Goal: Task Accomplishment & Management: Use online tool/utility

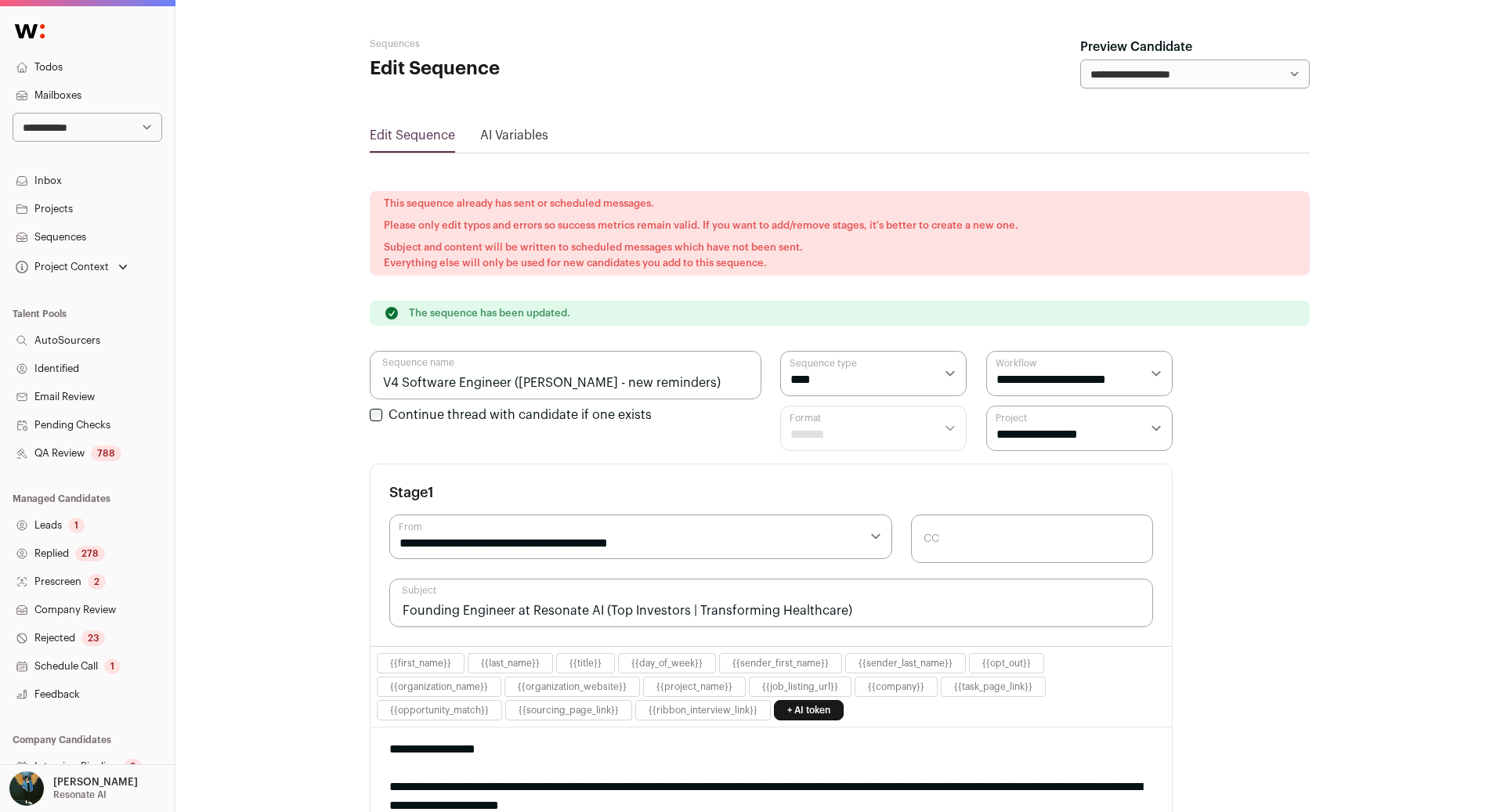
scroll to position [269, 0]
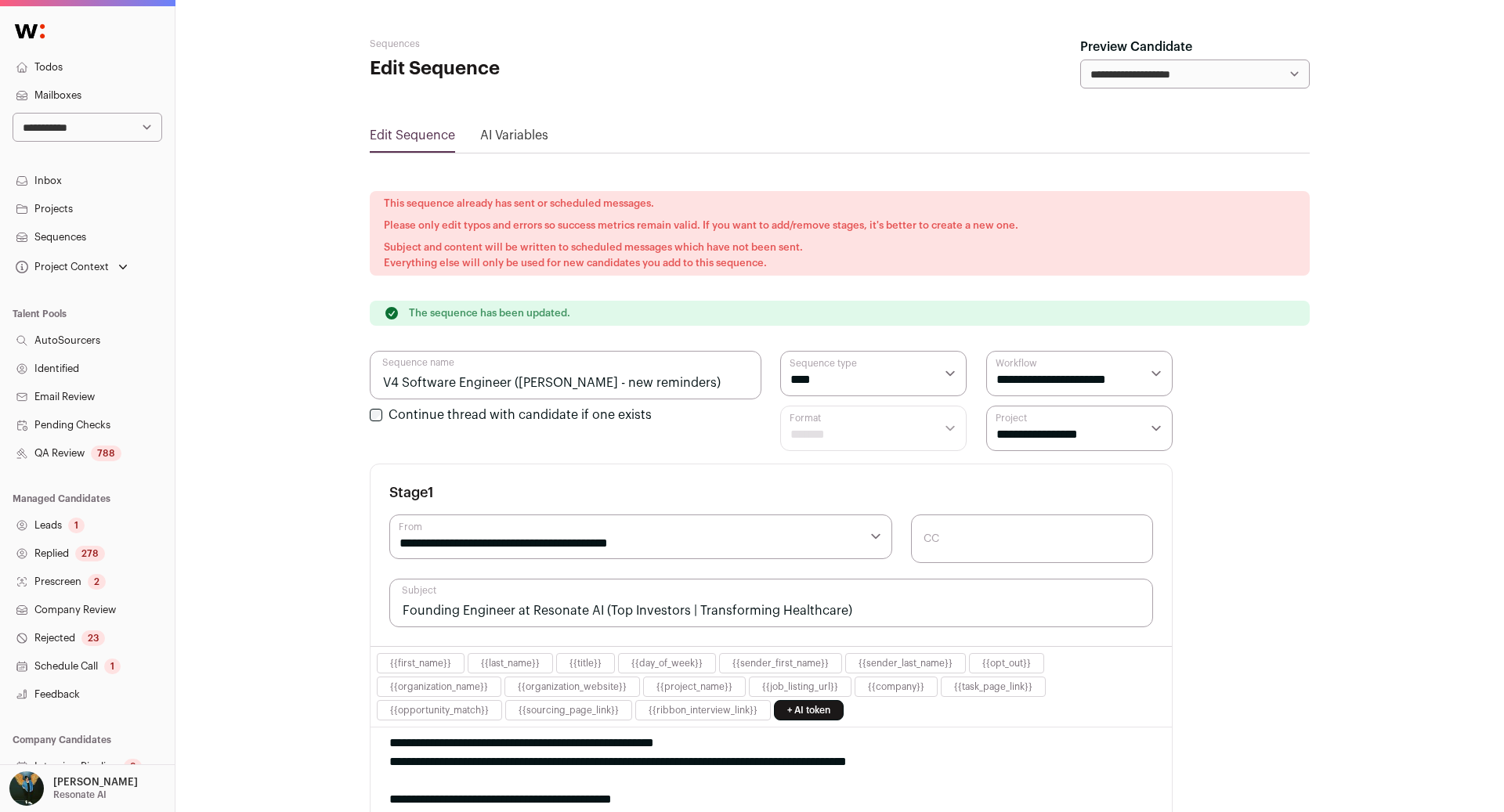
click at [81, 129] on select "**********" at bounding box center [87, 128] width 149 height 29
select select "*****"
click at [13, 113] on select "**********" at bounding box center [87, 128] width 149 height 29
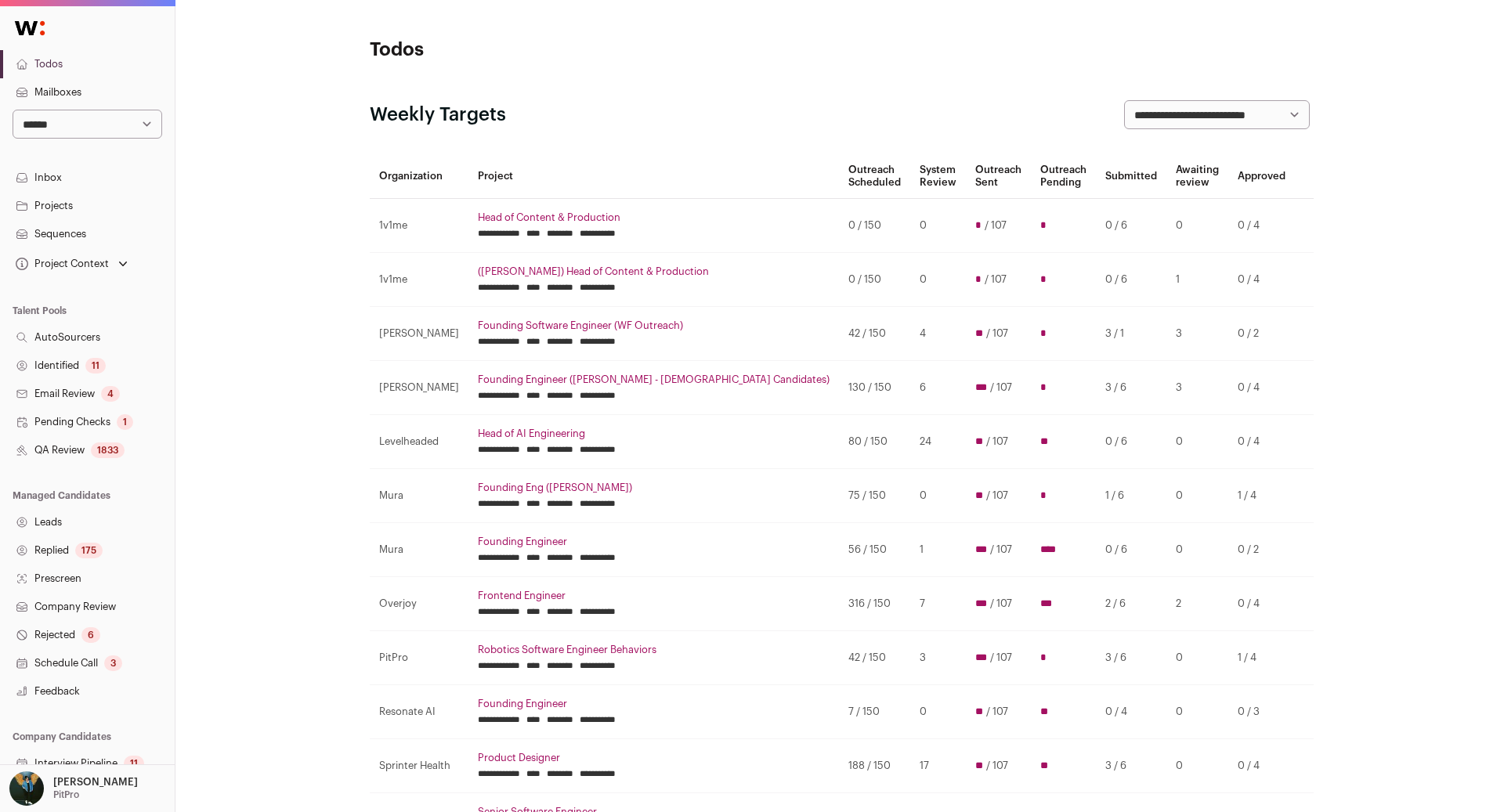
click at [107, 446] on div "1833" at bounding box center [107, 450] width 33 height 15
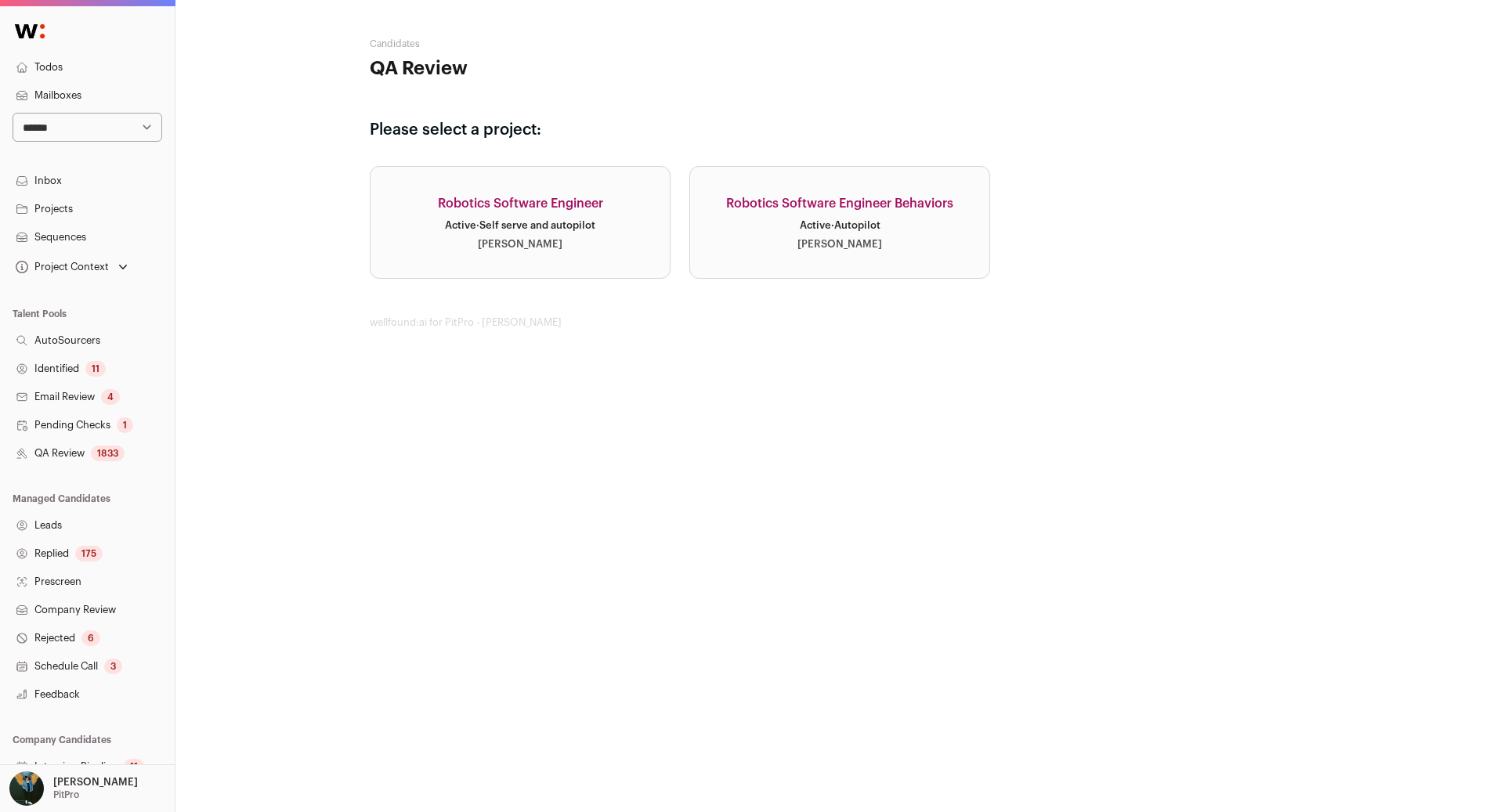
click at [817, 204] on div "Robotics Software Engineer Behaviors" at bounding box center [839, 204] width 227 height 19
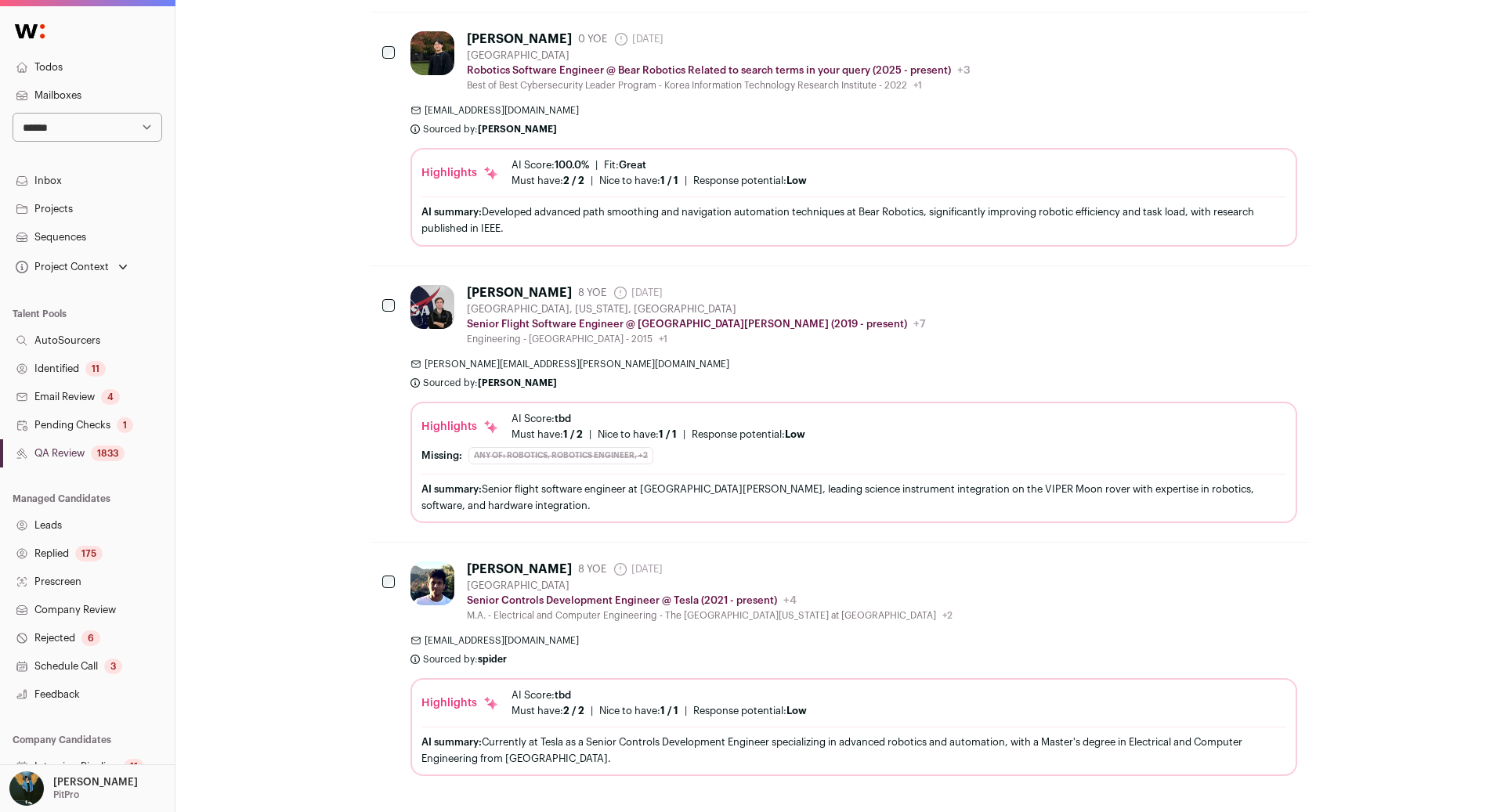
scroll to position [755, 0]
click at [50, 122] on select "**********" at bounding box center [87, 128] width 149 height 29
select select "*****"
click at [13, 113] on select "**********" at bounding box center [87, 128] width 149 height 29
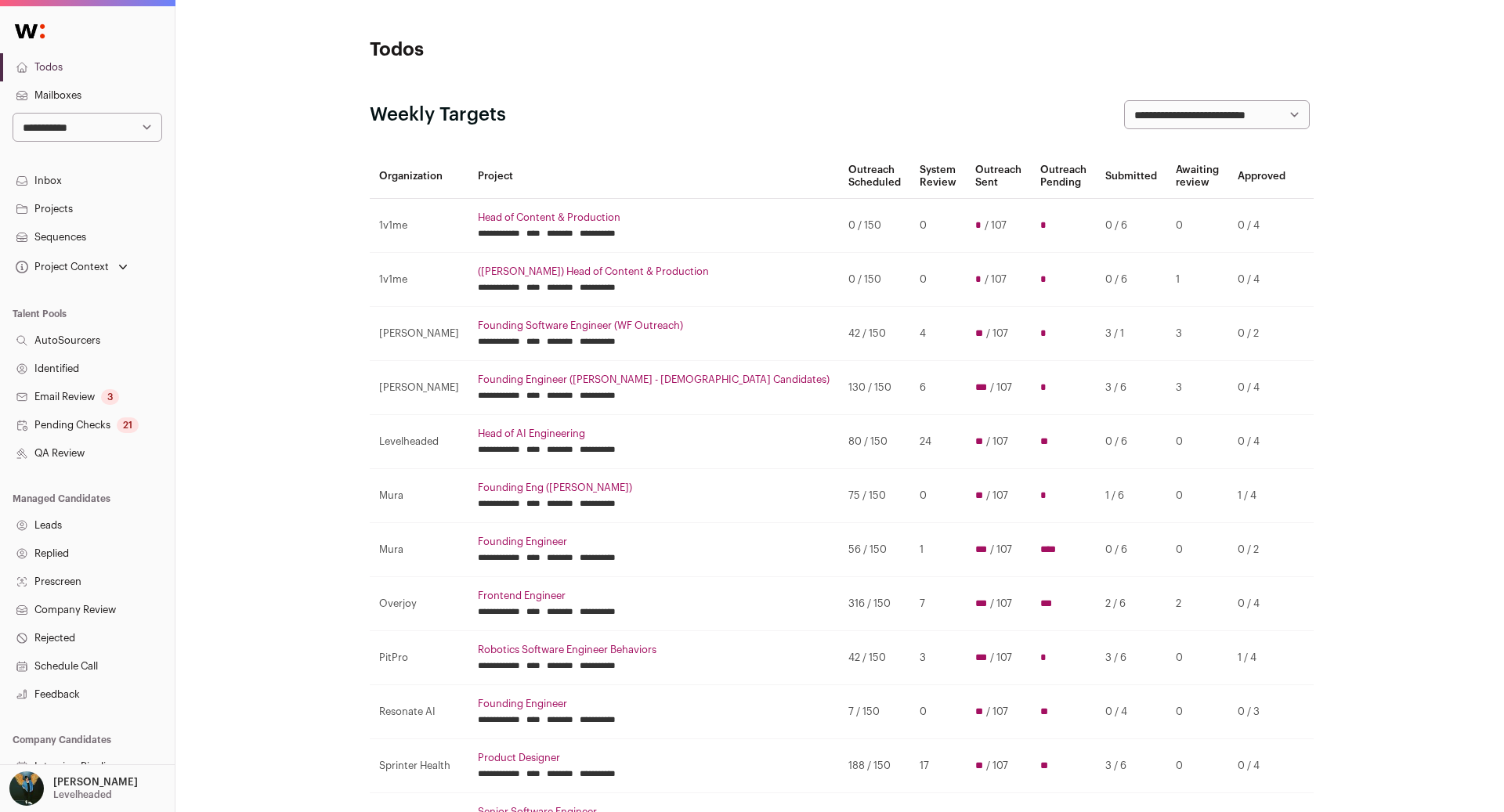
scroll to position [87, 0]
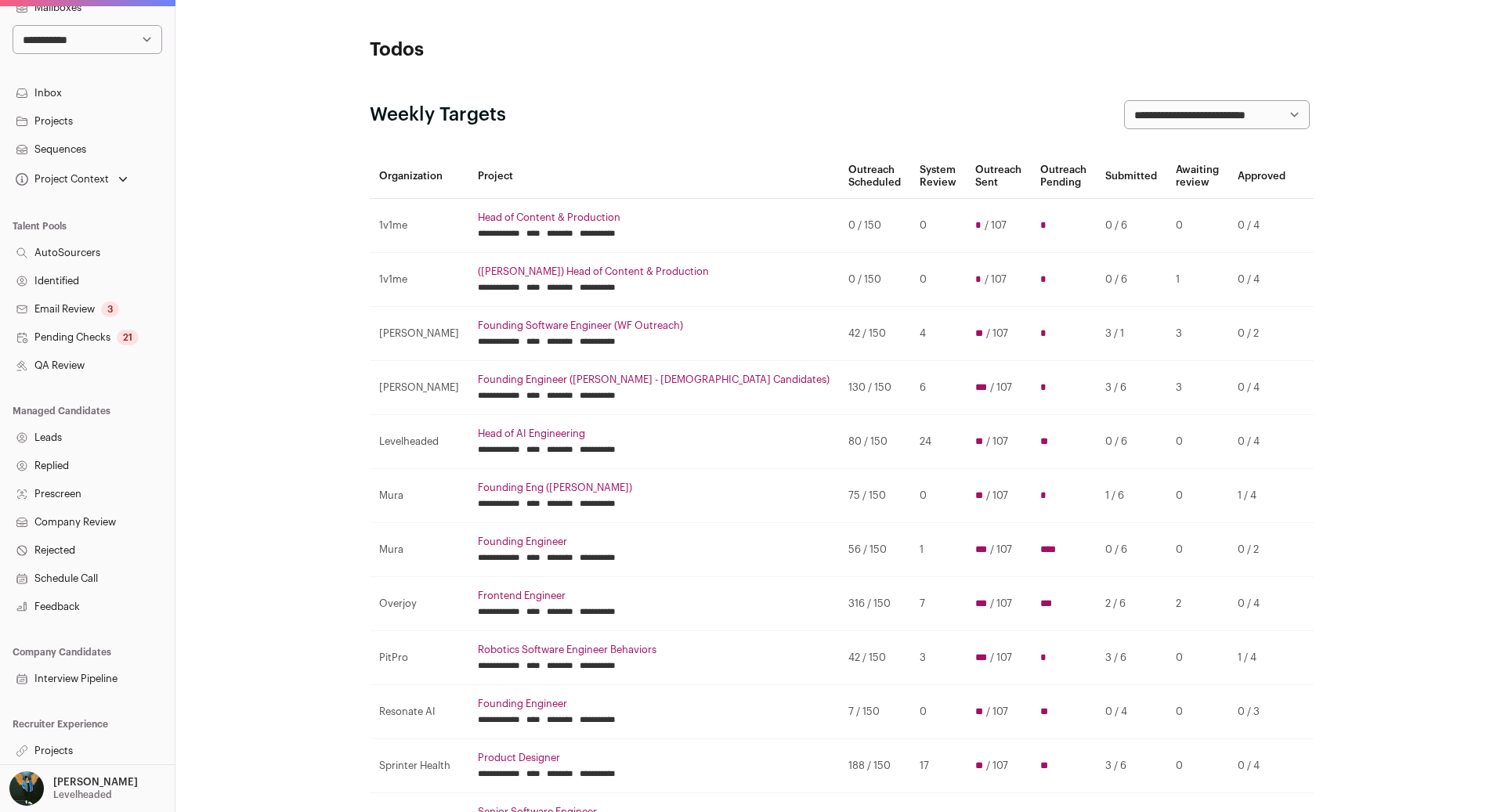
click at [57, 748] on link "Projects" at bounding box center [87, 751] width 175 height 28
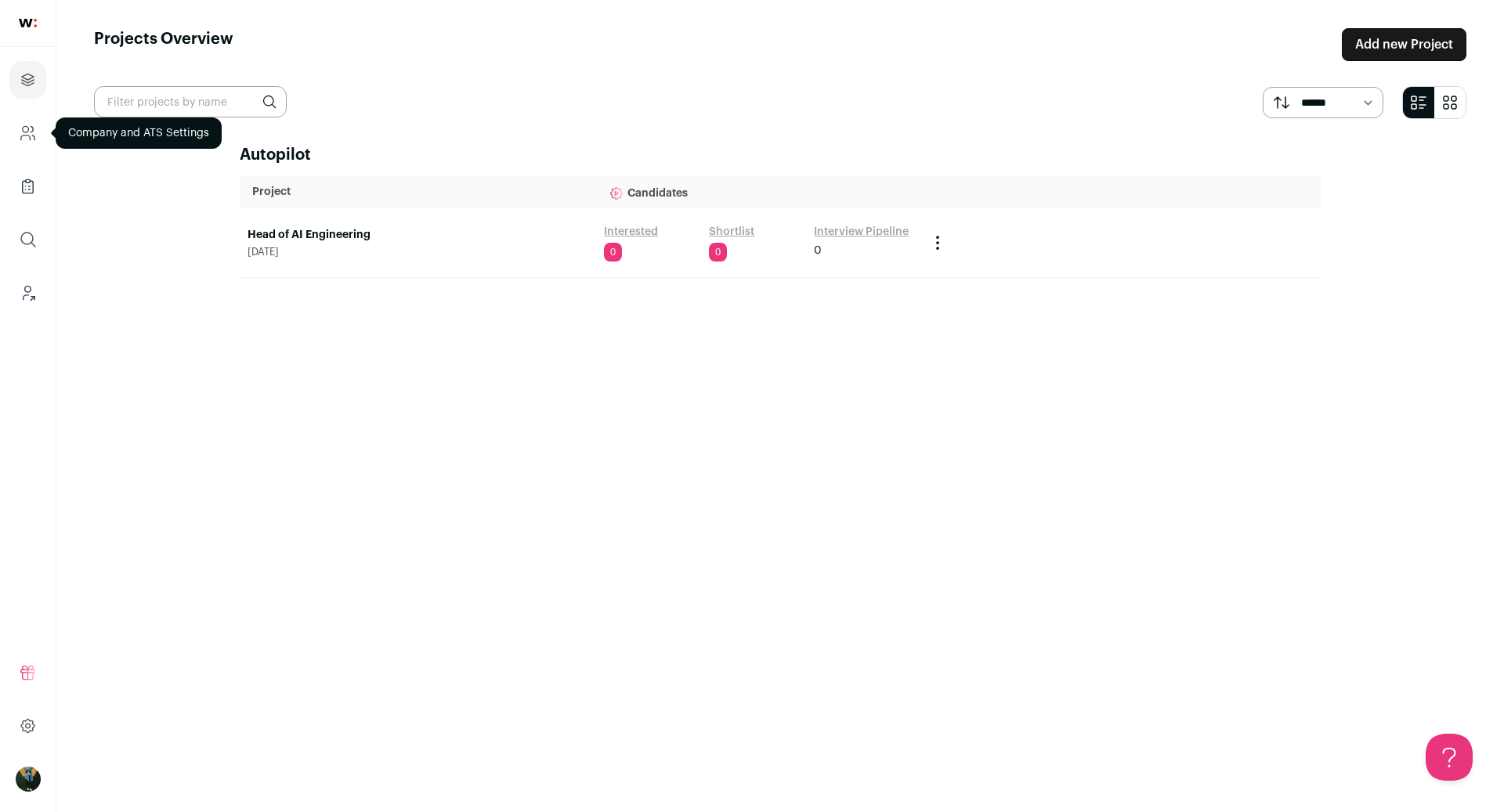
click at [15, 141] on link "Company and ATS Settings" at bounding box center [27, 133] width 37 height 38
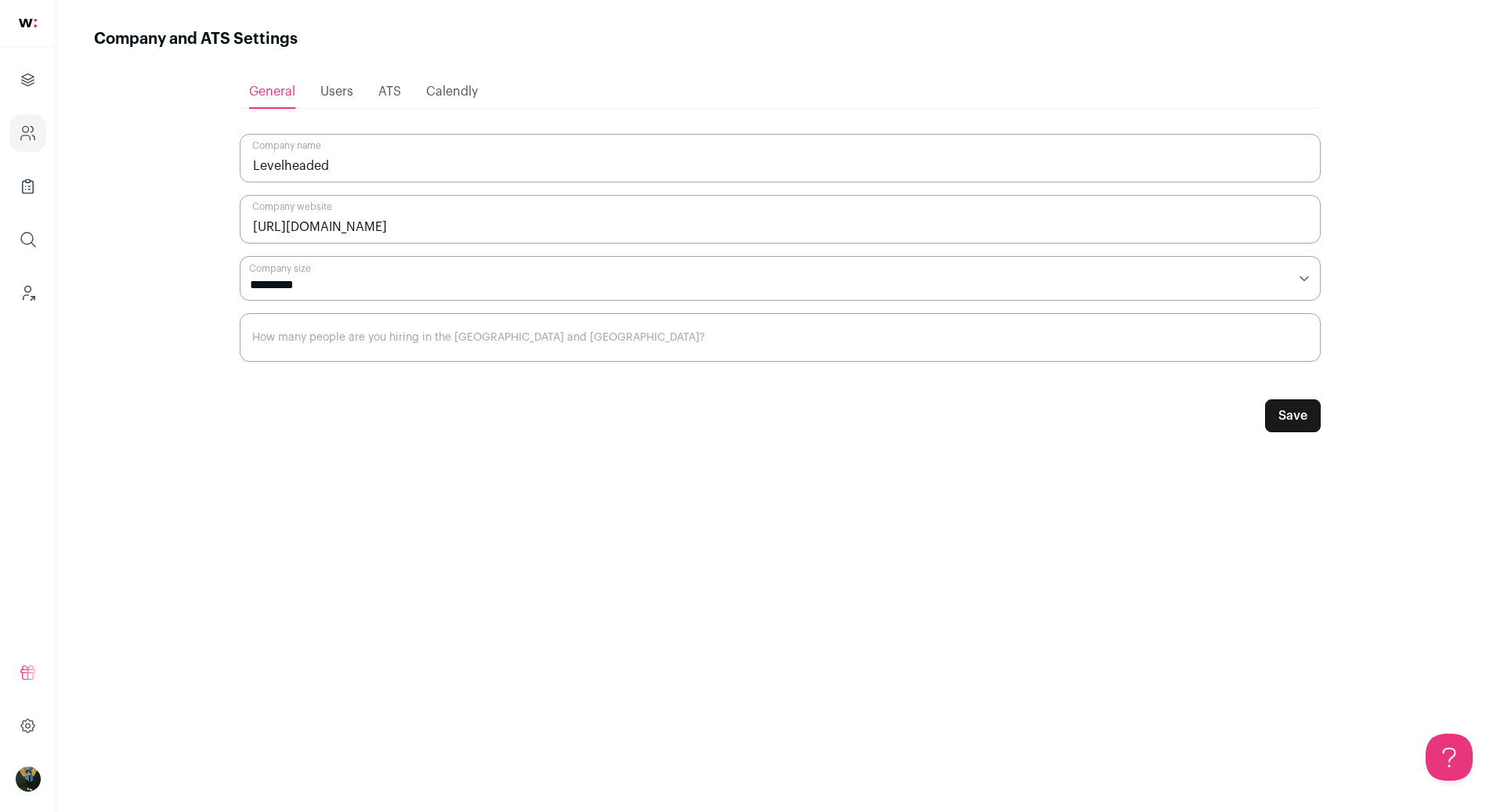
click at [336, 87] on span "Users" at bounding box center [337, 92] width 33 height 13
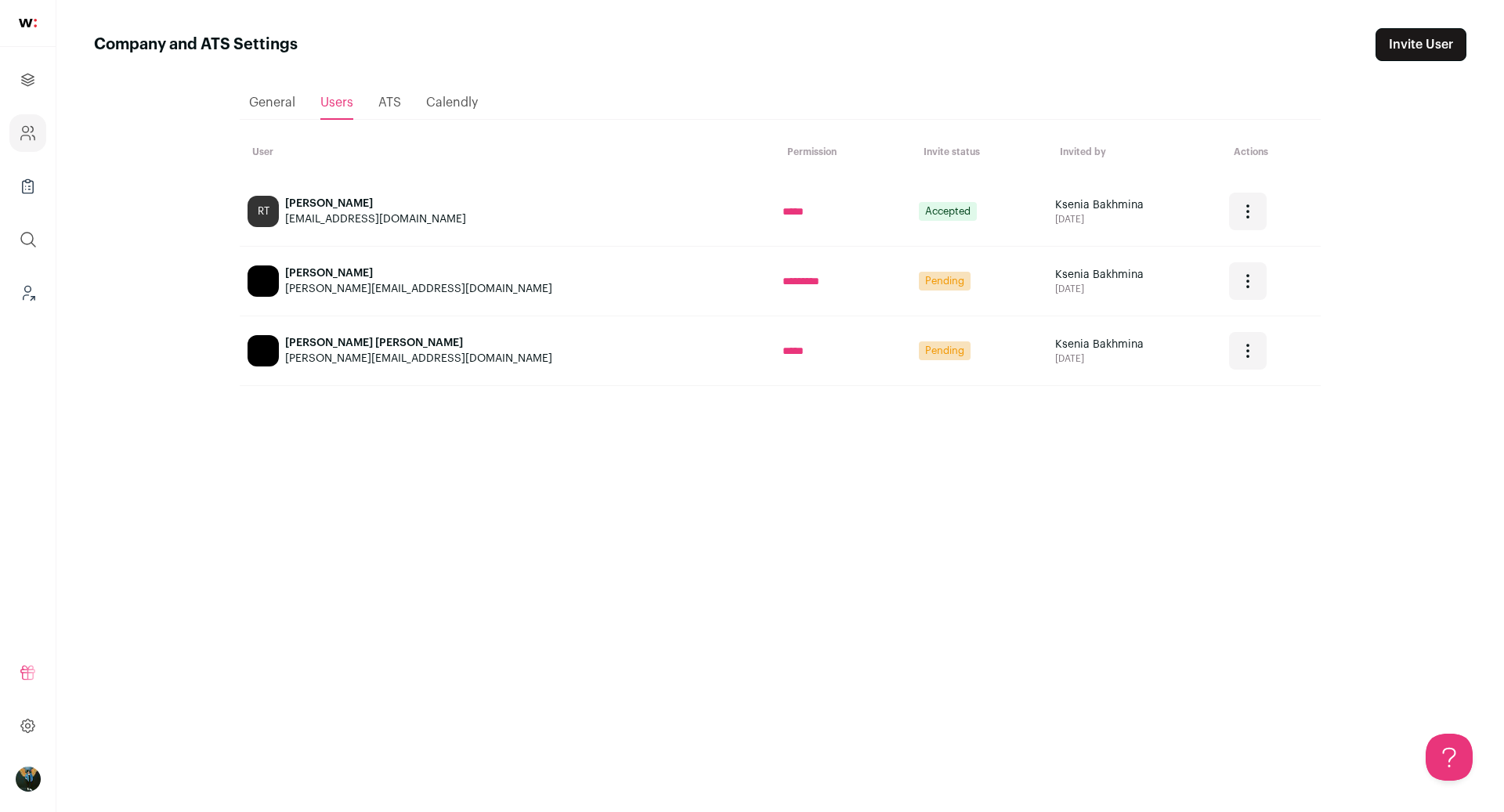
click at [1238, 277] on icon "Open dropdown" at bounding box center [1248, 281] width 19 height 19
click at [1312, 358] on button "Copy invite link" at bounding box center [1329, 355] width 173 height 50
click at [1247, 346] on icon "Open dropdown" at bounding box center [1248, 346] width 2 height 2
click at [1252, 421] on icon "submit" at bounding box center [1261, 425] width 19 height 19
click at [28, 80] on icon "Projects" at bounding box center [27, 80] width 18 height 19
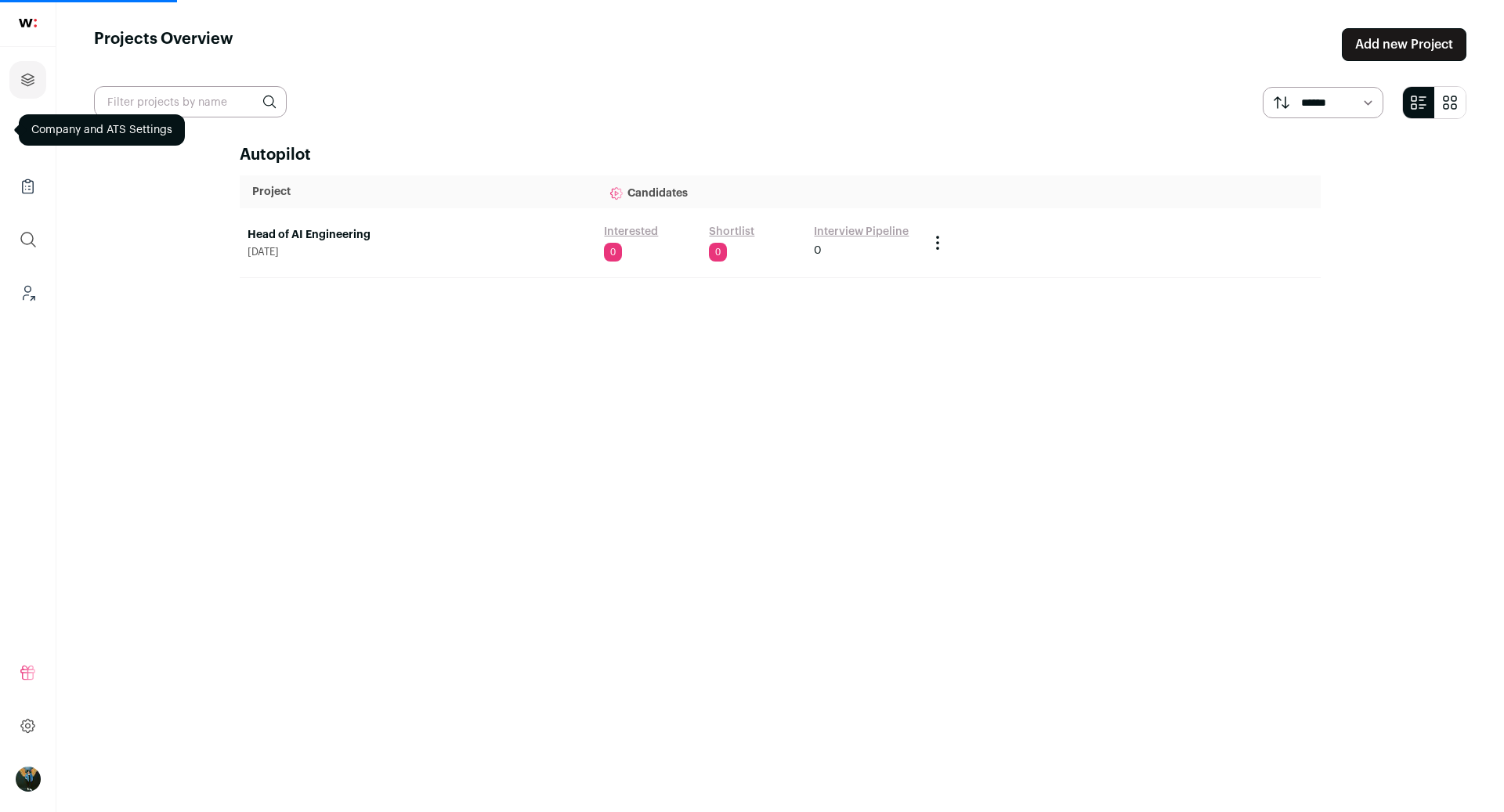
click at [550, 264] on td "Head of AI Engineering [DATE]" at bounding box center [418, 243] width 357 height 69
click at [350, 233] on link "Head of AI Engineering" at bounding box center [418, 235] width 340 height 15
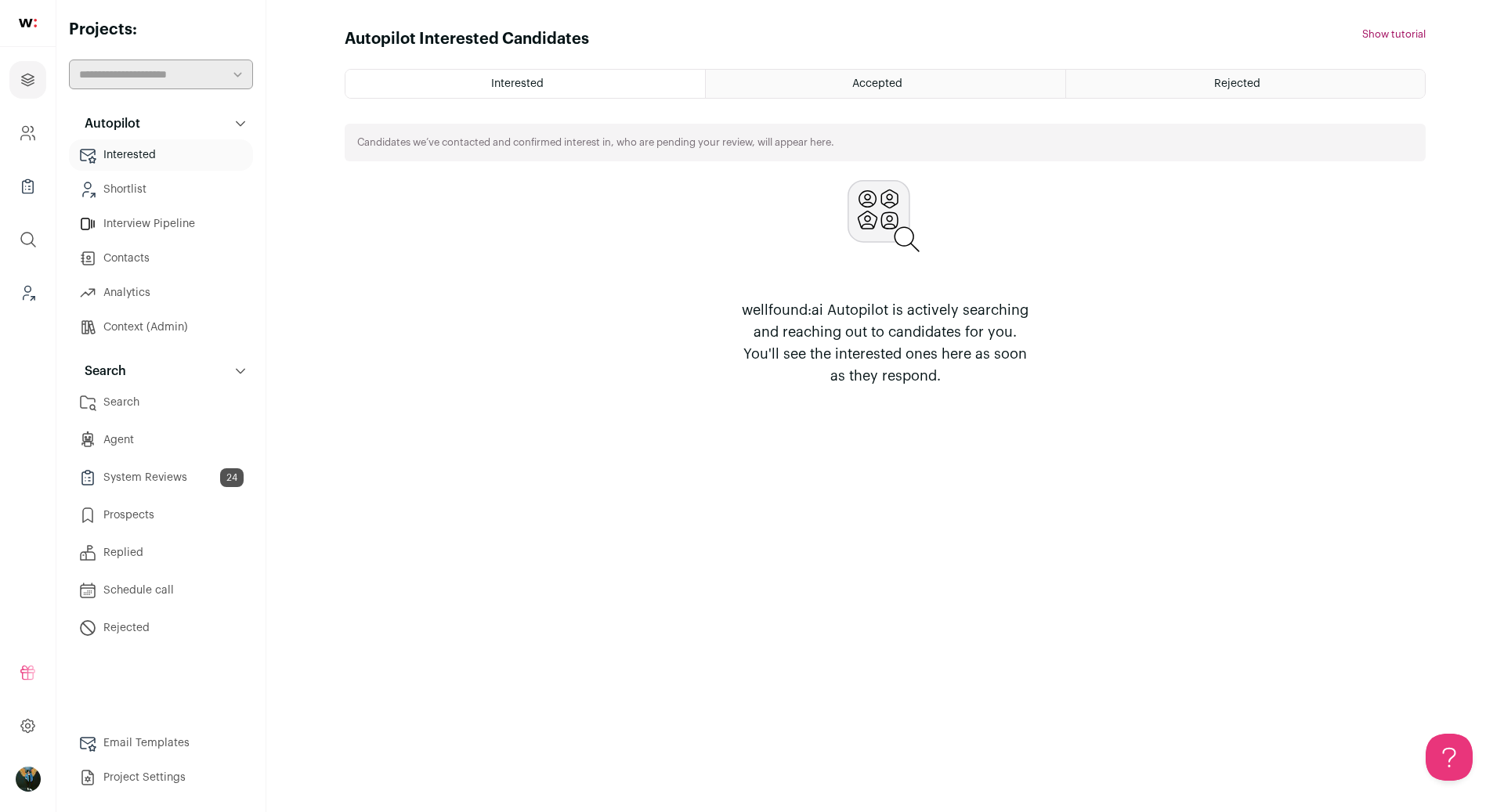
click at [120, 402] on link "Search" at bounding box center [160, 402] width 184 height 32
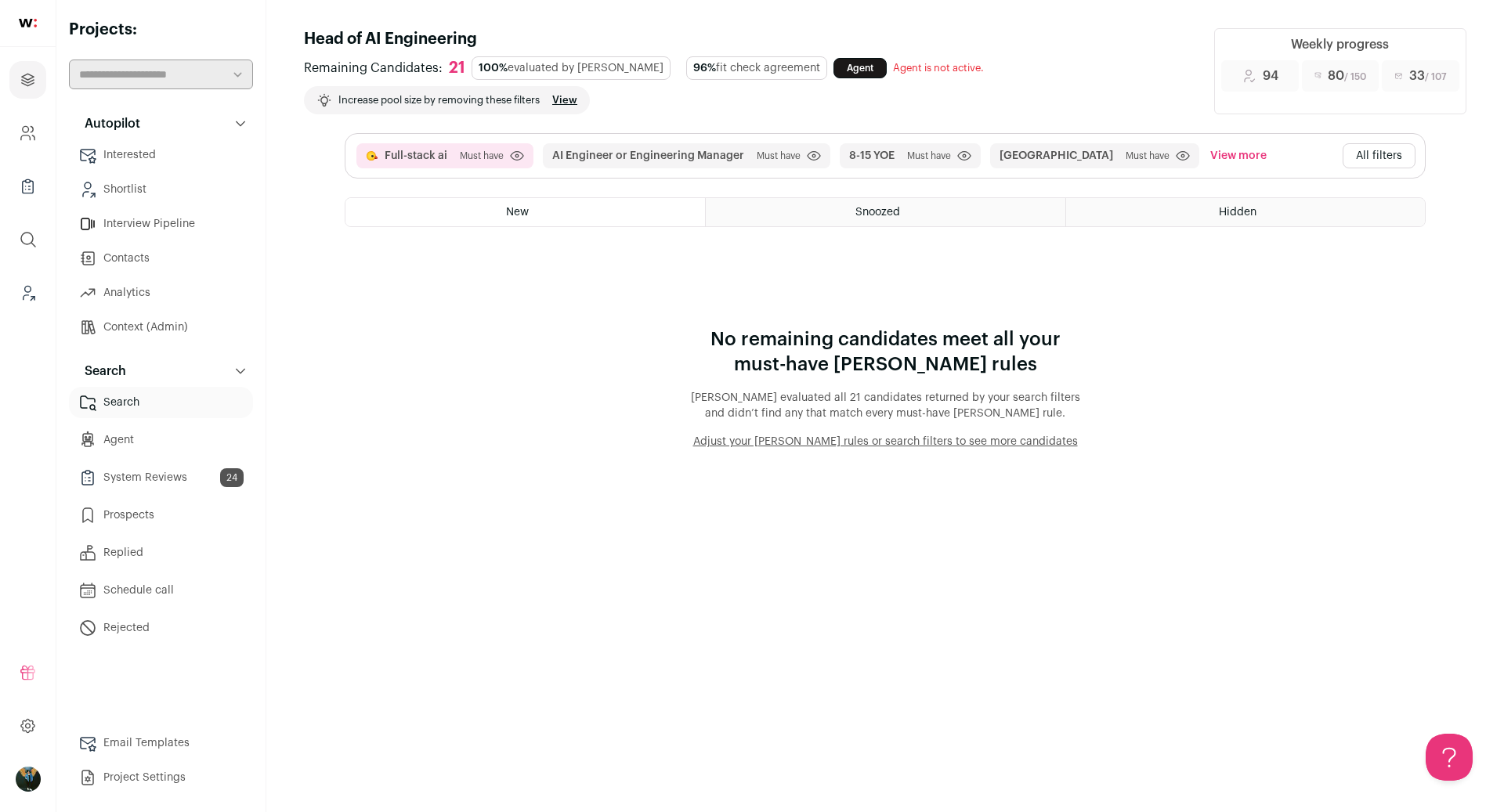
click at [1396, 158] on button "All filters" at bounding box center [1379, 155] width 73 height 25
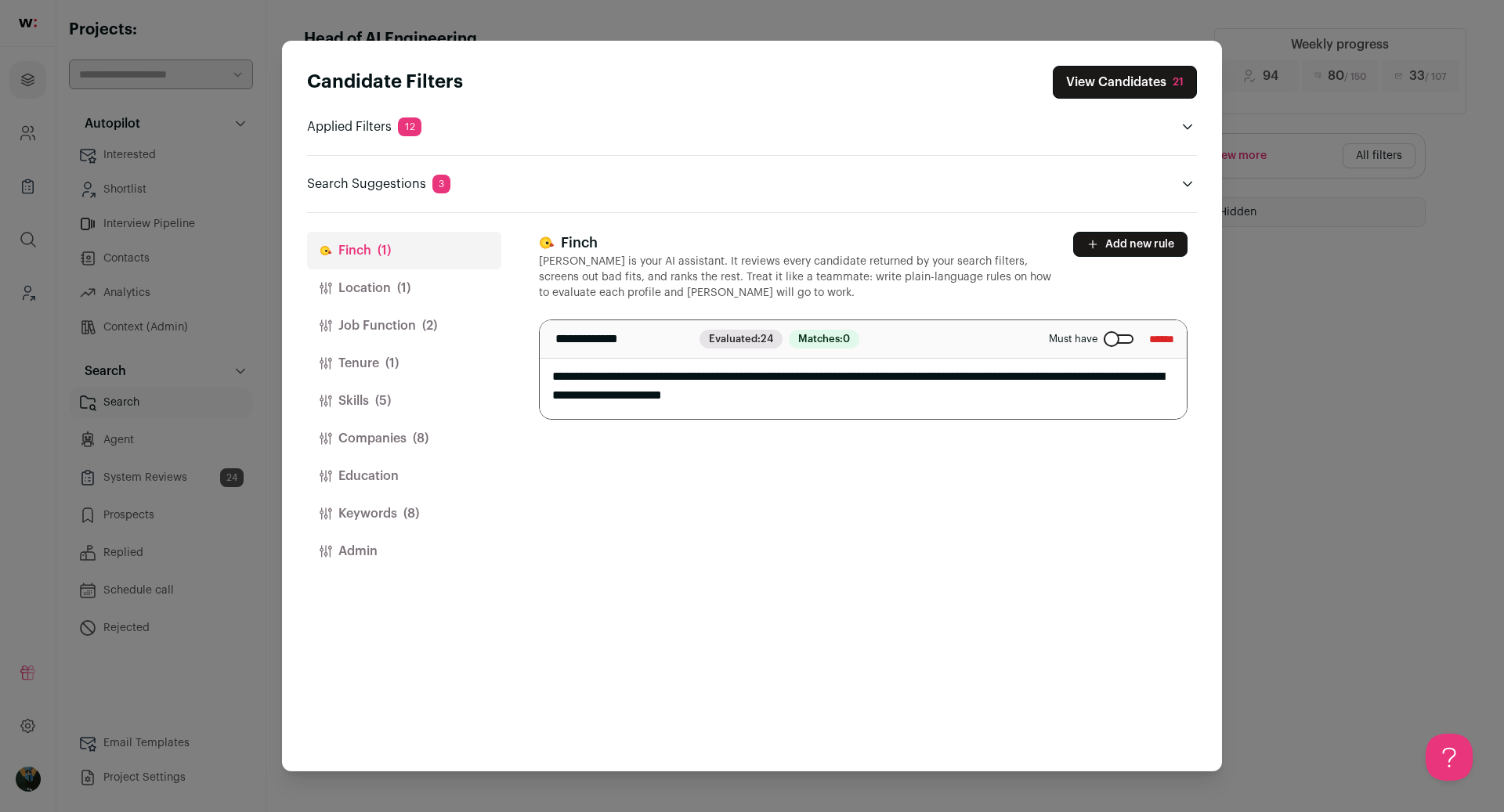
click at [419, 280] on button "Location (1)" at bounding box center [404, 288] width 195 height 38
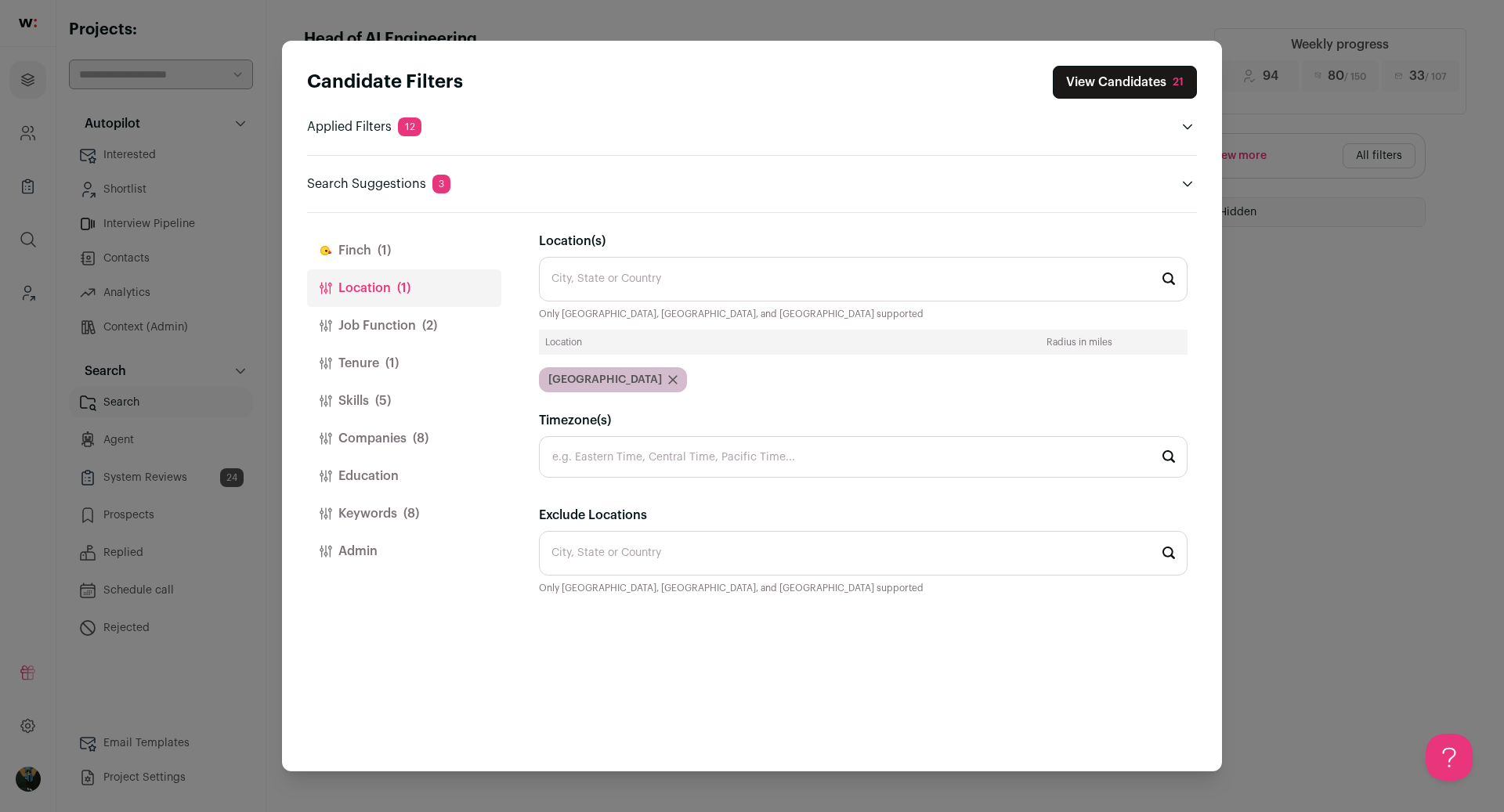
click at [415, 335] on button "Job Function (2)" at bounding box center [404, 326] width 195 height 38
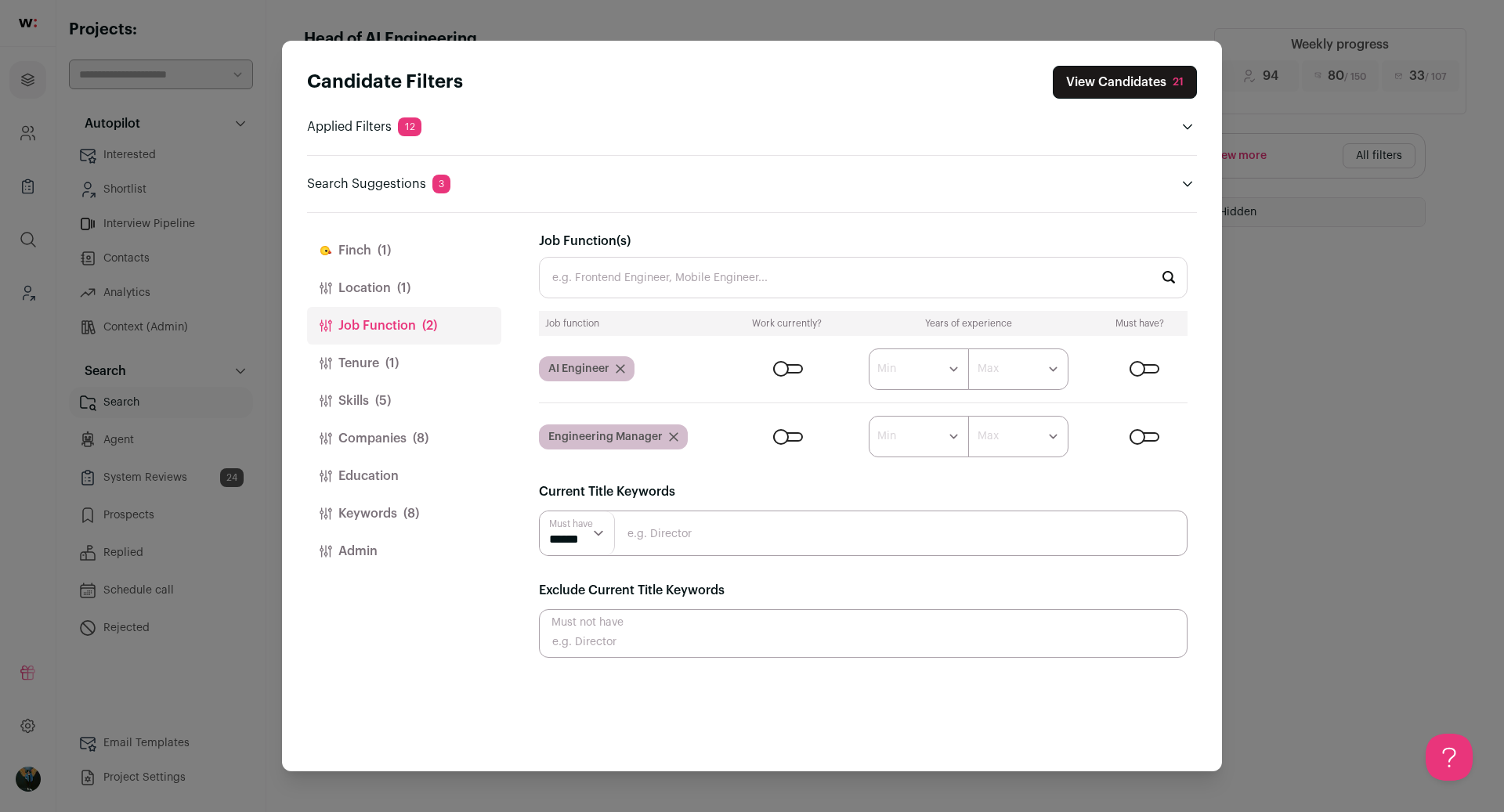
click at [383, 431] on button "Companies (8)" at bounding box center [404, 439] width 195 height 38
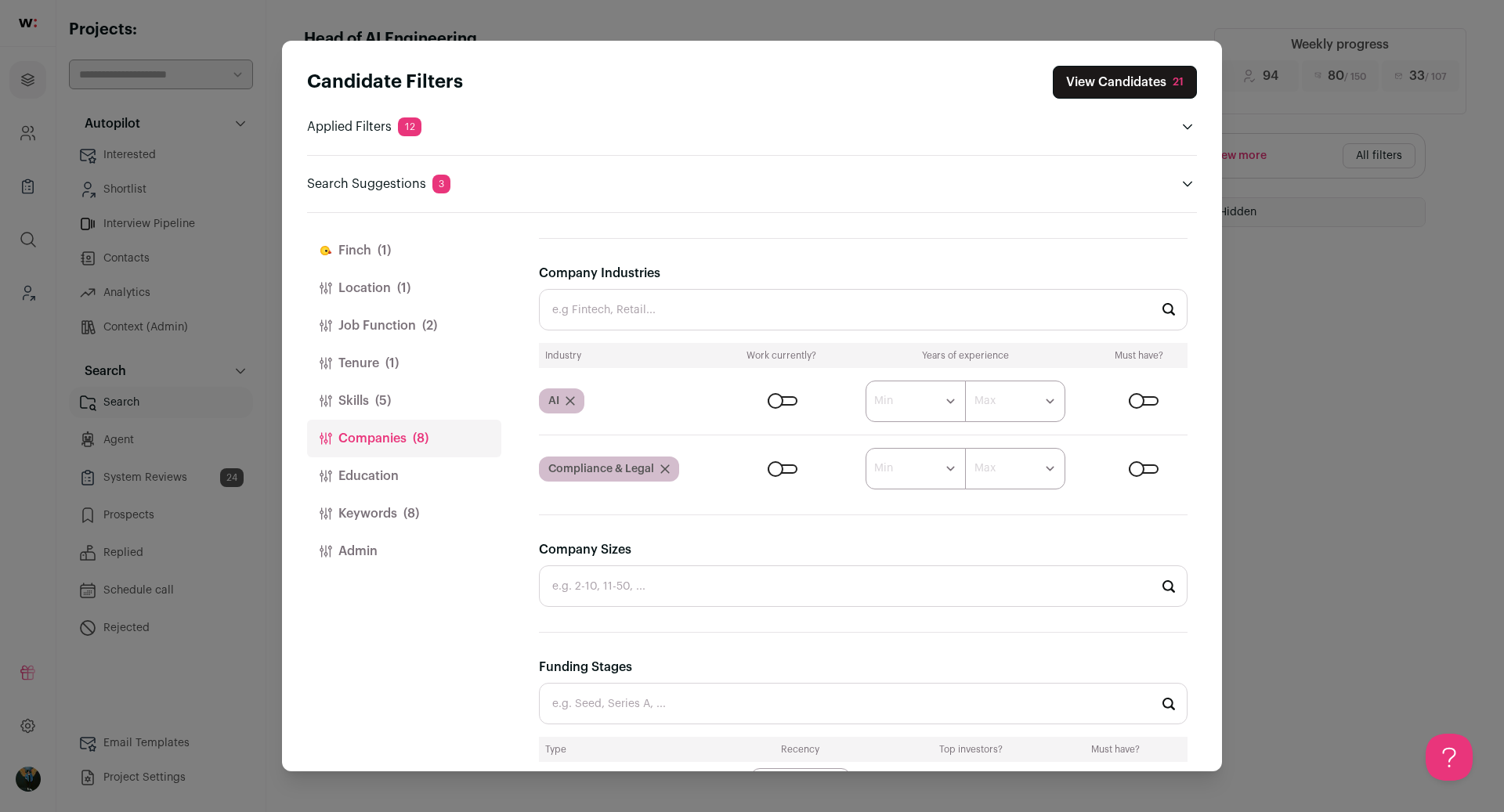
scroll to position [262, 0]
click at [1183, 185] on icon "Close modal via background" at bounding box center [1187, 183] width 13 height 13
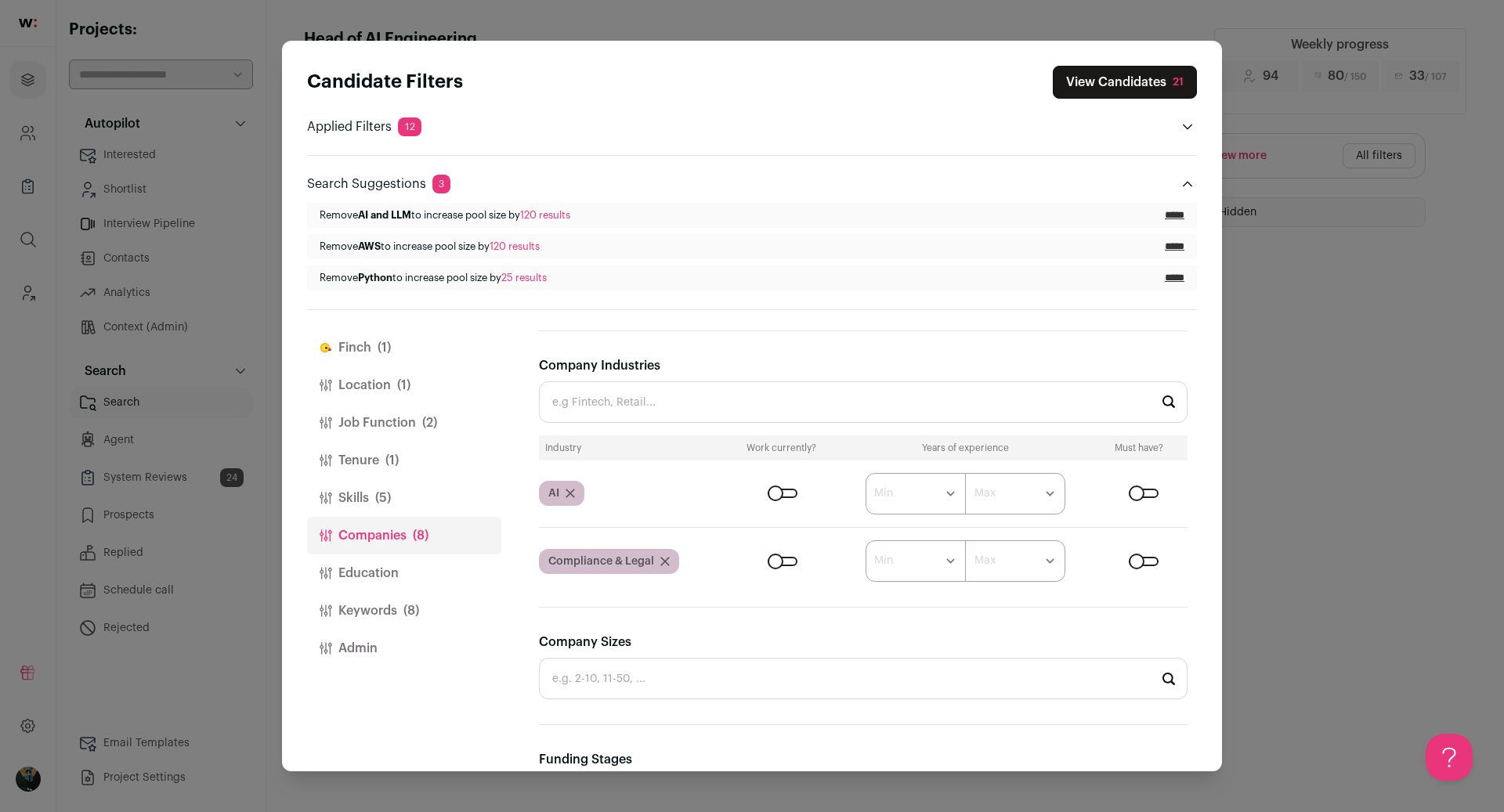
click at [368, 621] on button "Keywords (8)" at bounding box center [404, 611] width 195 height 38
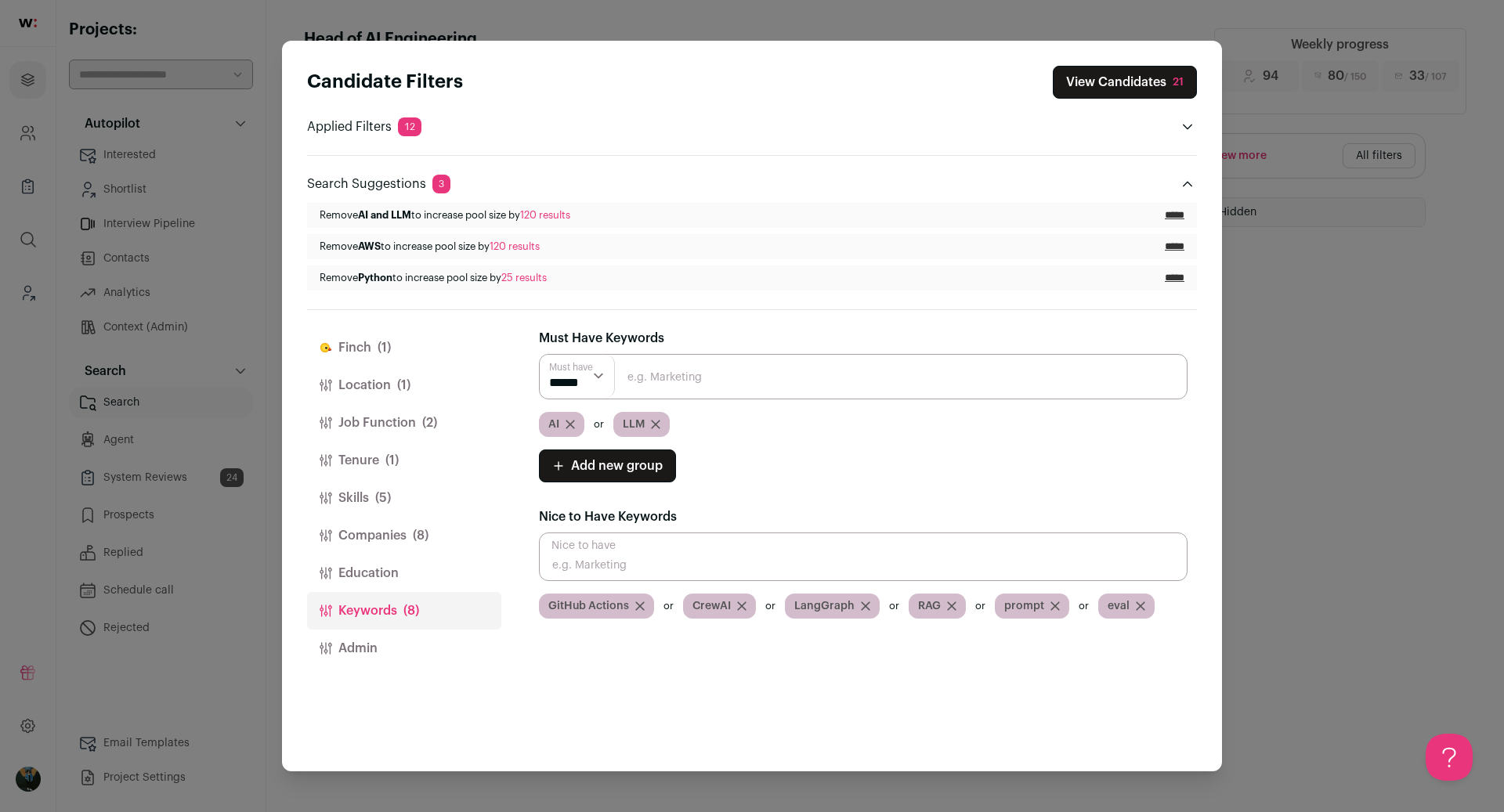
click at [384, 583] on button "Education" at bounding box center [404, 574] width 195 height 38
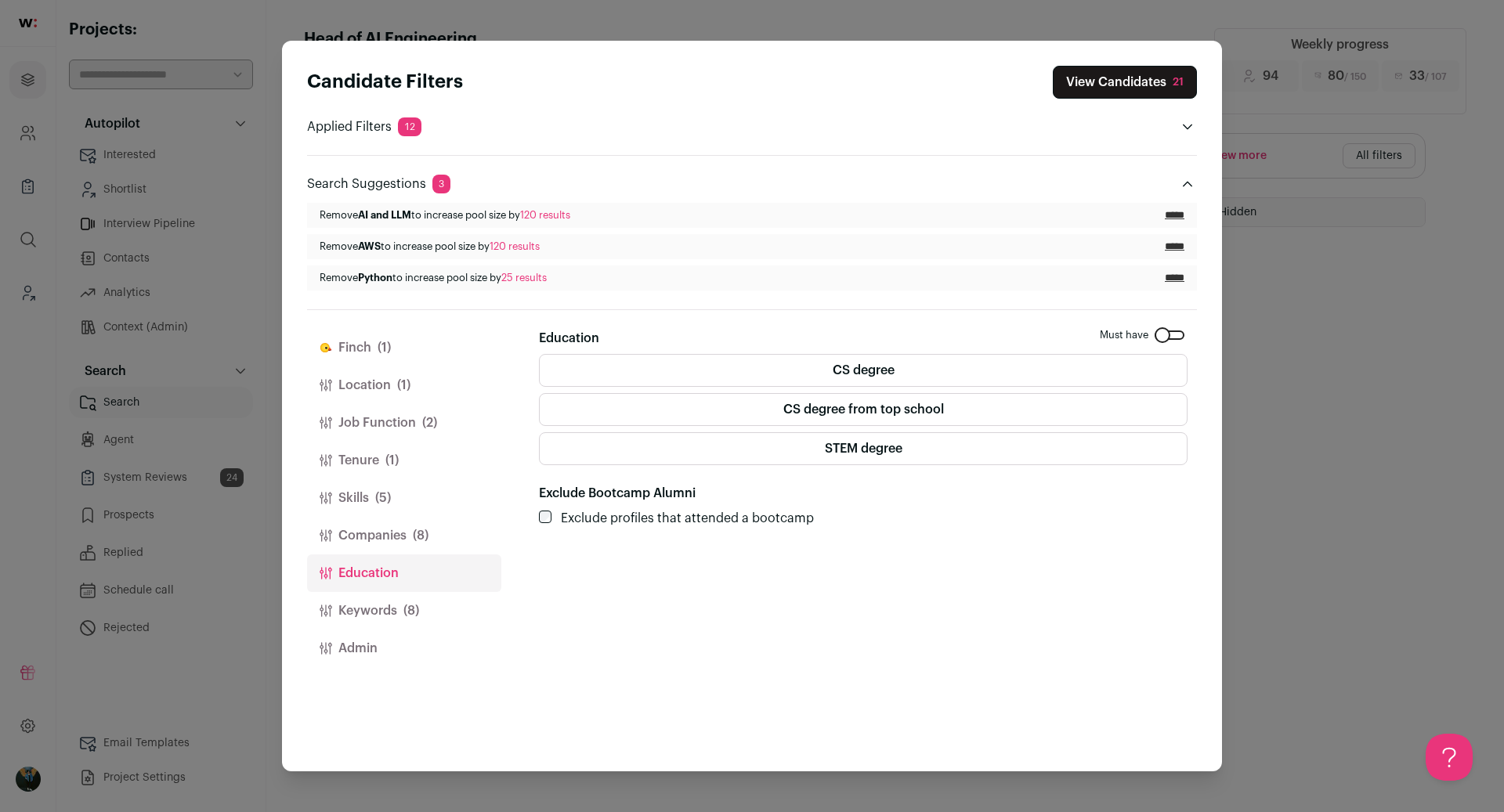
click at [1178, 340] on div "Close modal via background" at bounding box center [1169, 334] width 30 height 9
click at [404, 412] on button "Job Function (2)" at bounding box center [404, 423] width 195 height 38
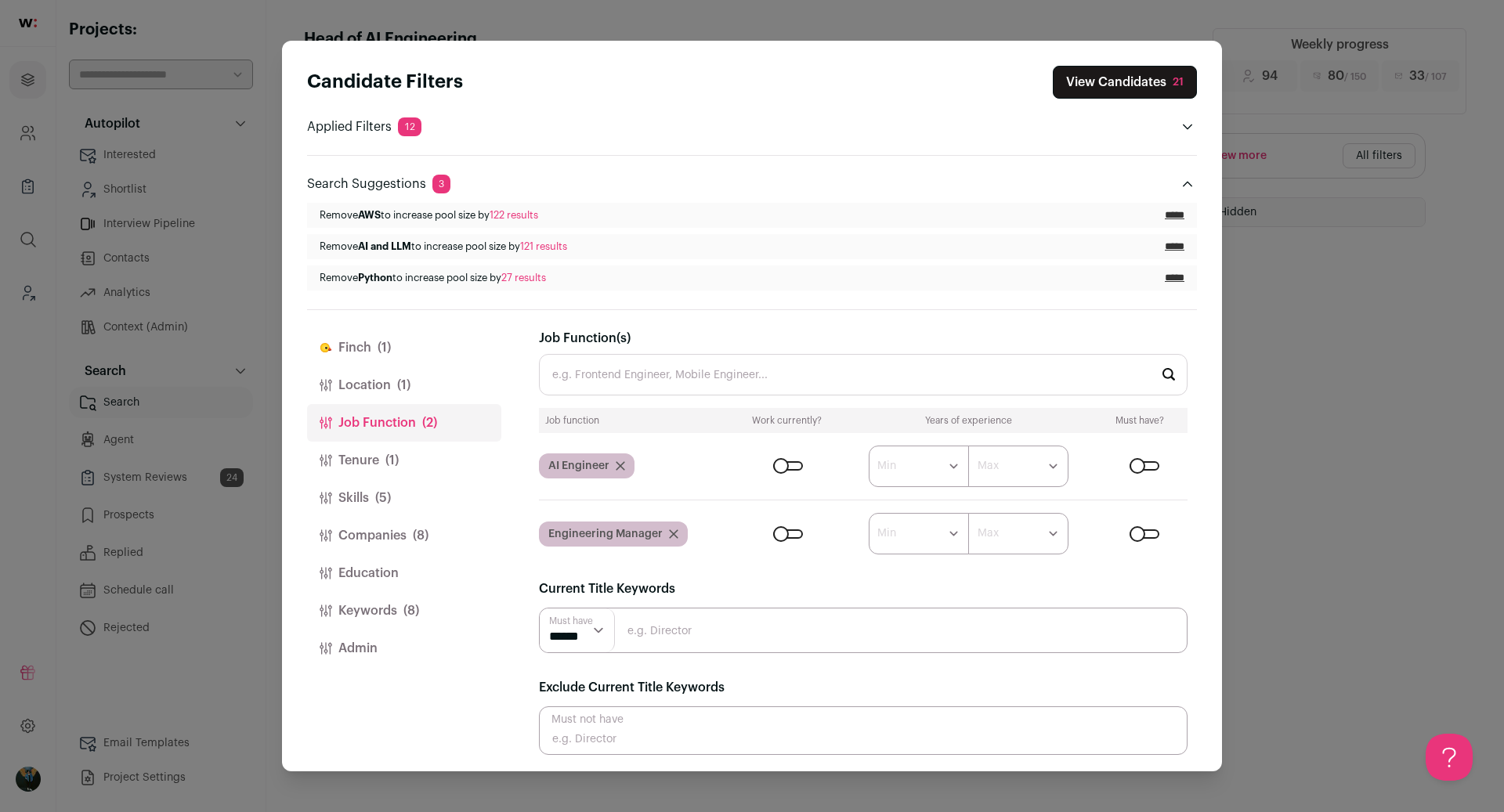
click at [788, 465] on div "Close modal via background" at bounding box center [788, 466] width 30 height 9
click at [1137, 461] on div "Close modal via background" at bounding box center [1144, 466] width 30 height 9
click at [1163, 81] on button "View Candidates 15" at bounding box center [1125, 82] width 144 height 33
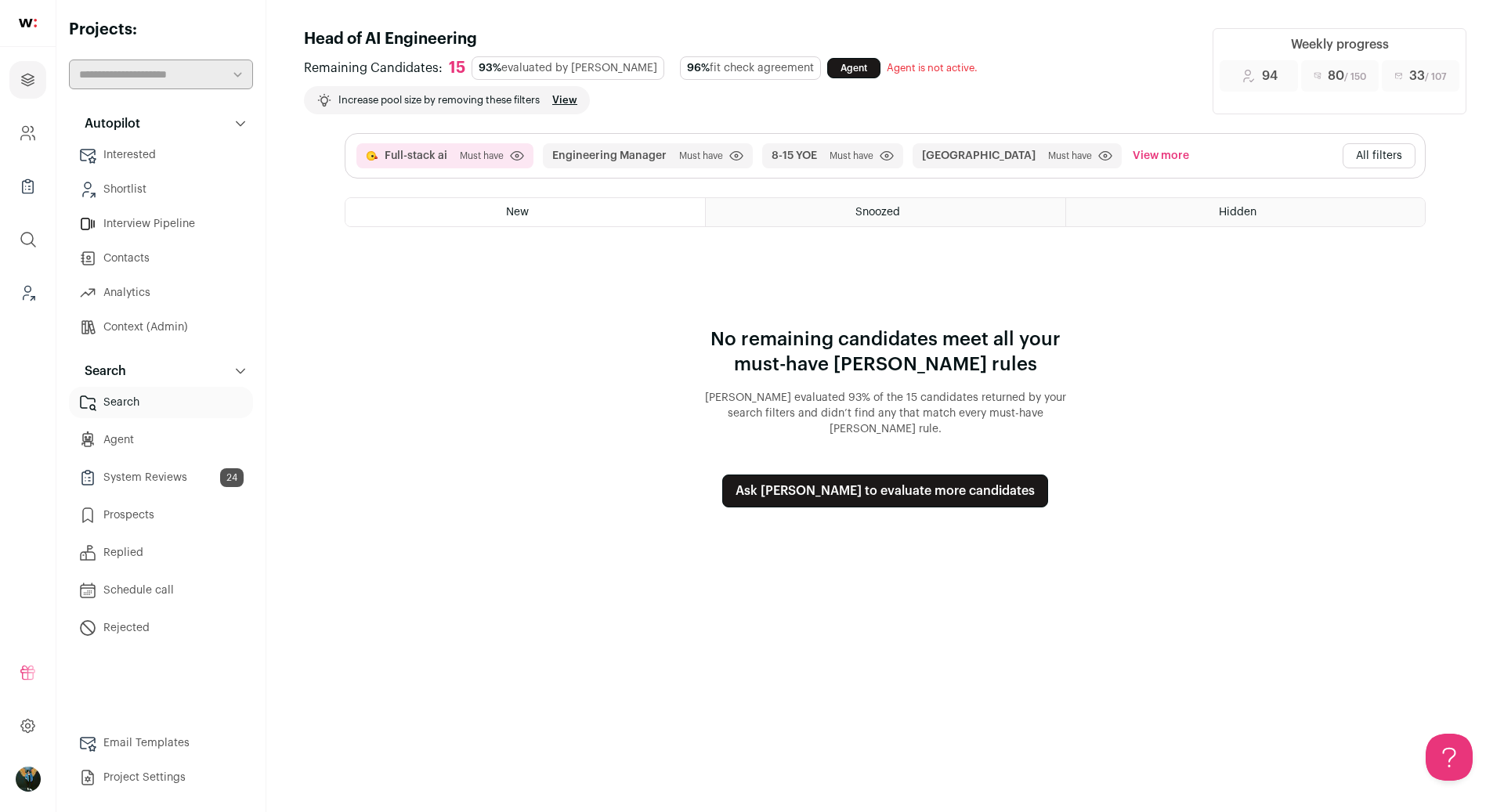
click at [987, 475] on button "Ask [PERSON_NAME] to evaluate more candidates" at bounding box center [885, 491] width 326 height 33
click at [900, 475] on button "Ask [PERSON_NAME] to evaluate more candidates" at bounding box center [885, 491] width 326 height 33
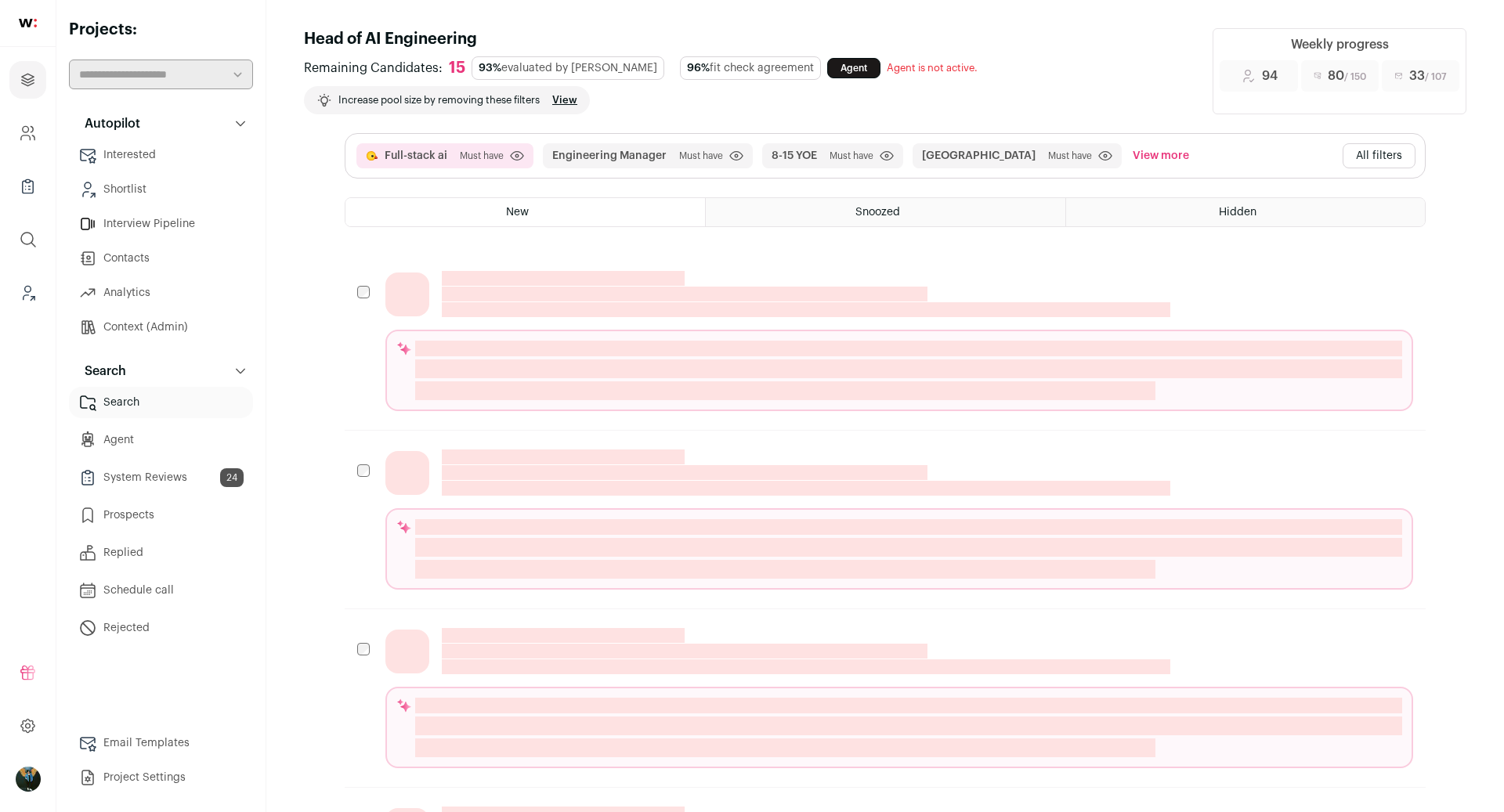
click at [1370, 143] on button "All filters" at bounding box center [1379, 155] width 73 height 25
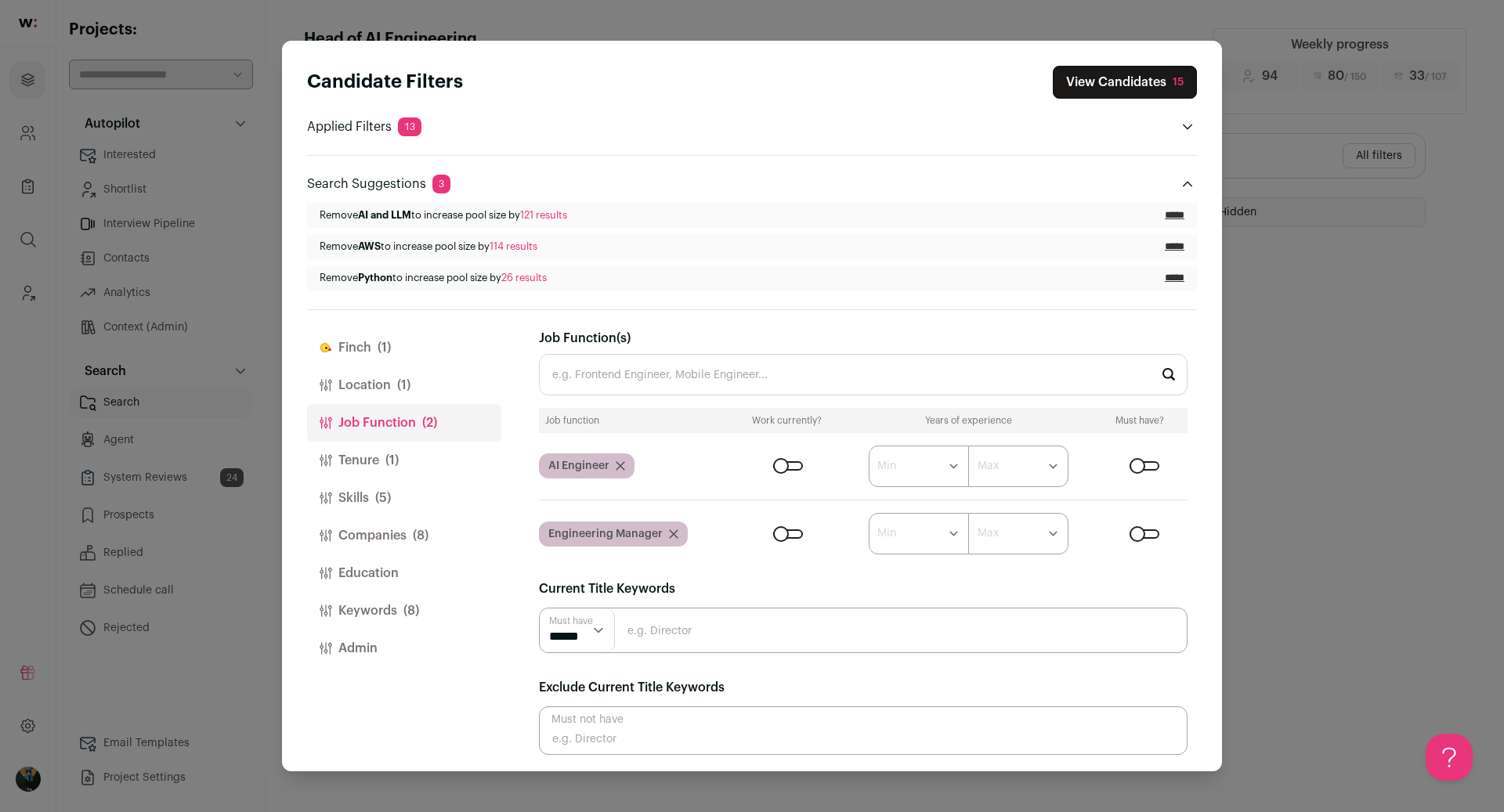
click at [1311, 220] on div "Candidate Filters View Candidates 15 Applied Filters 13 Full-stack ai Must have…" at bounding box center [752, 406] width 1504 height 812
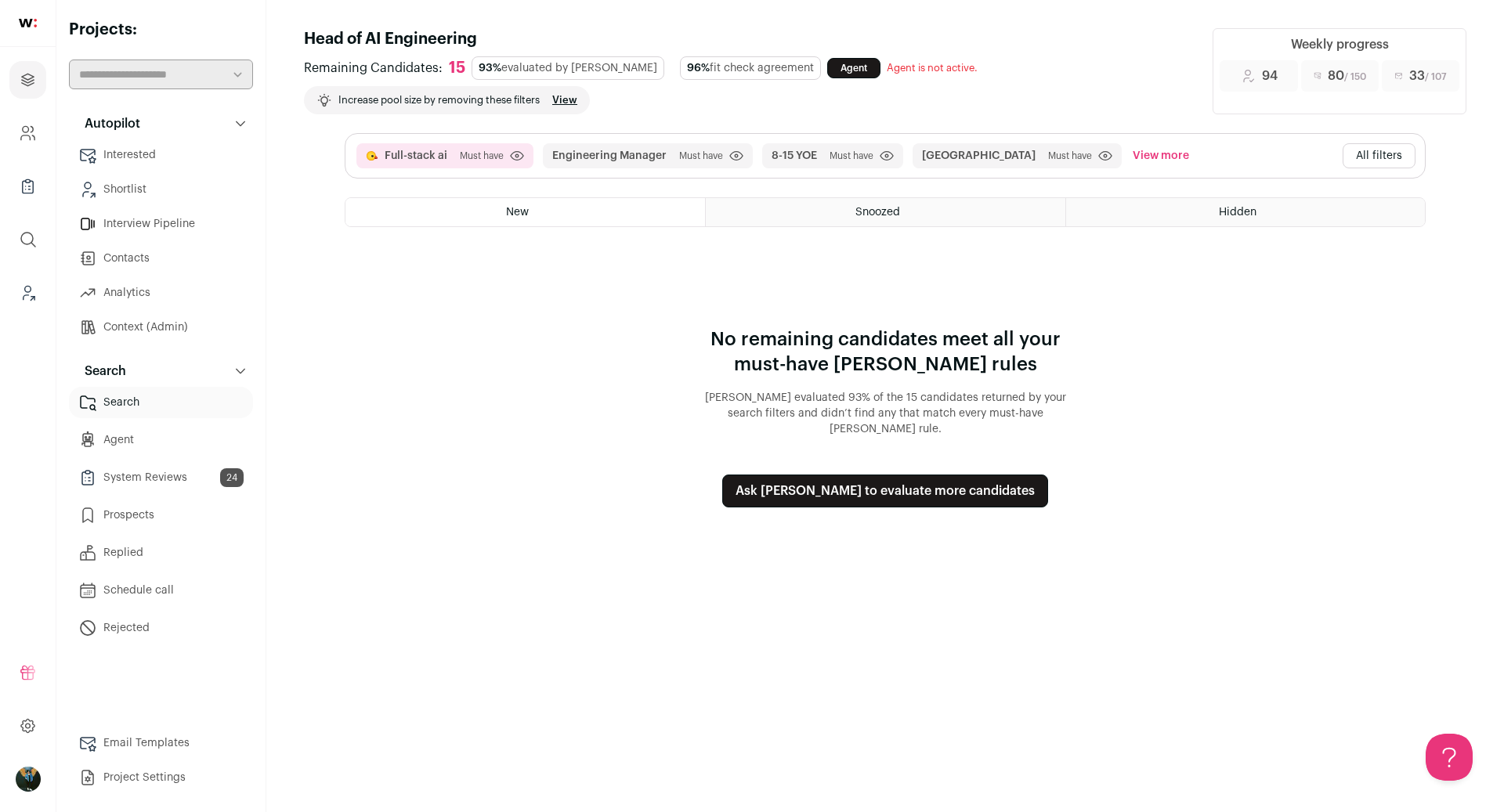
click at [1376, 143] on button "All filters" at bounding box center [1379, 155] width 73 height 25
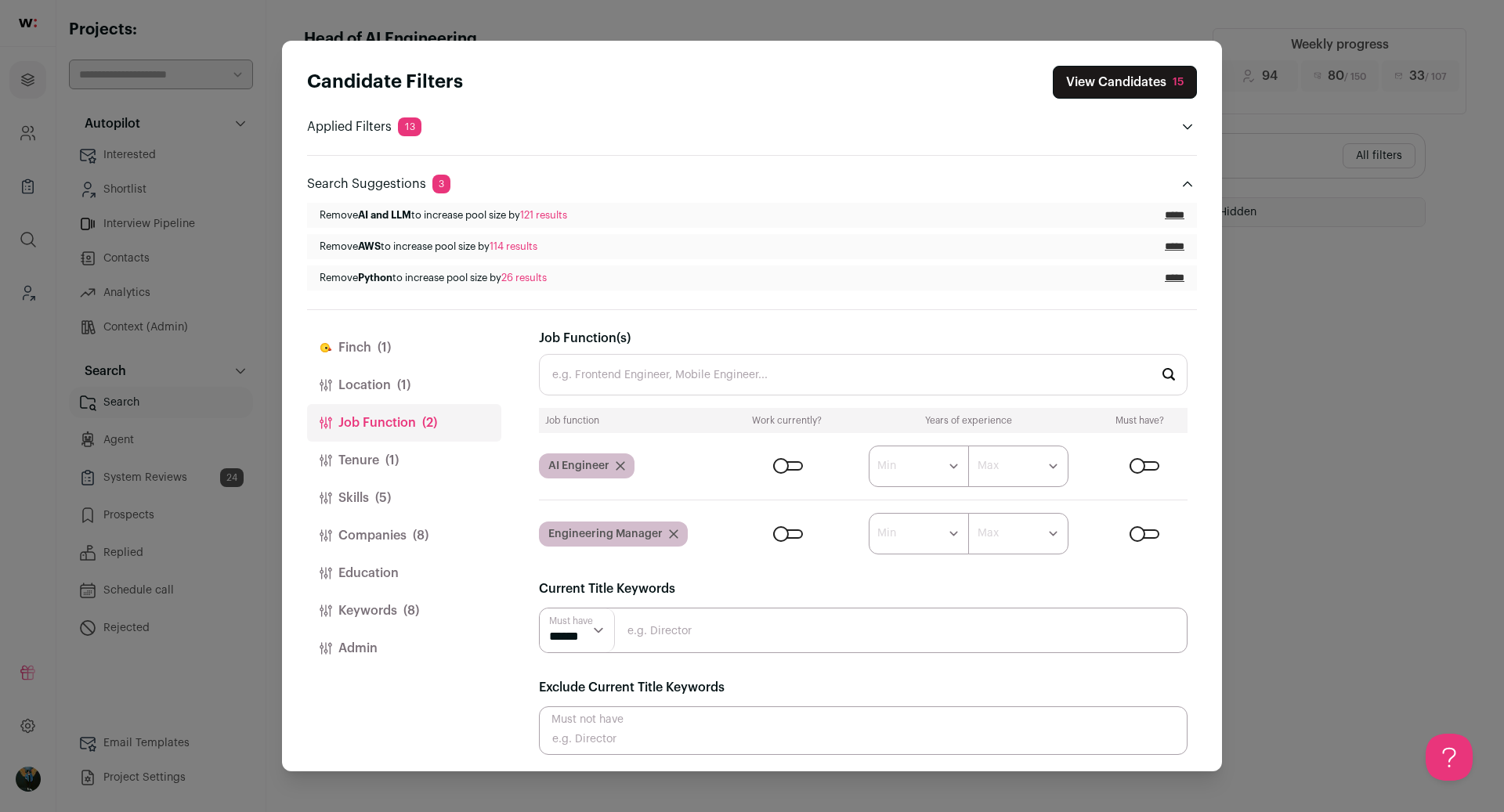
click at [376, 493] on span "(5)" at bounding box center [383, 498] width 15 height 19
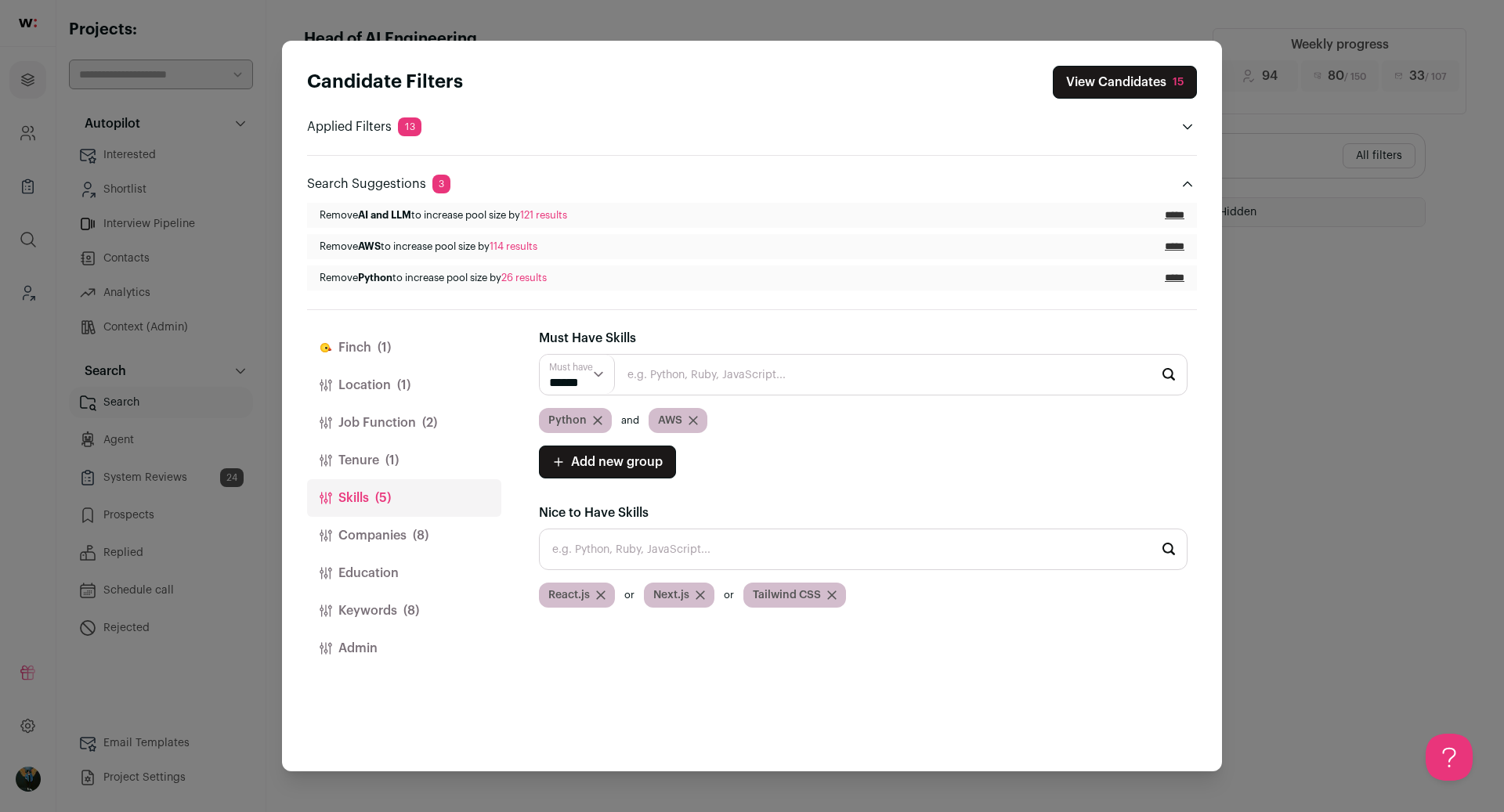
click at [394, 451] on span "(1)" at bounding box center [392, 460] width 14 height 19
